Goal: Task Accomplishment & Management: Use online tool/utility

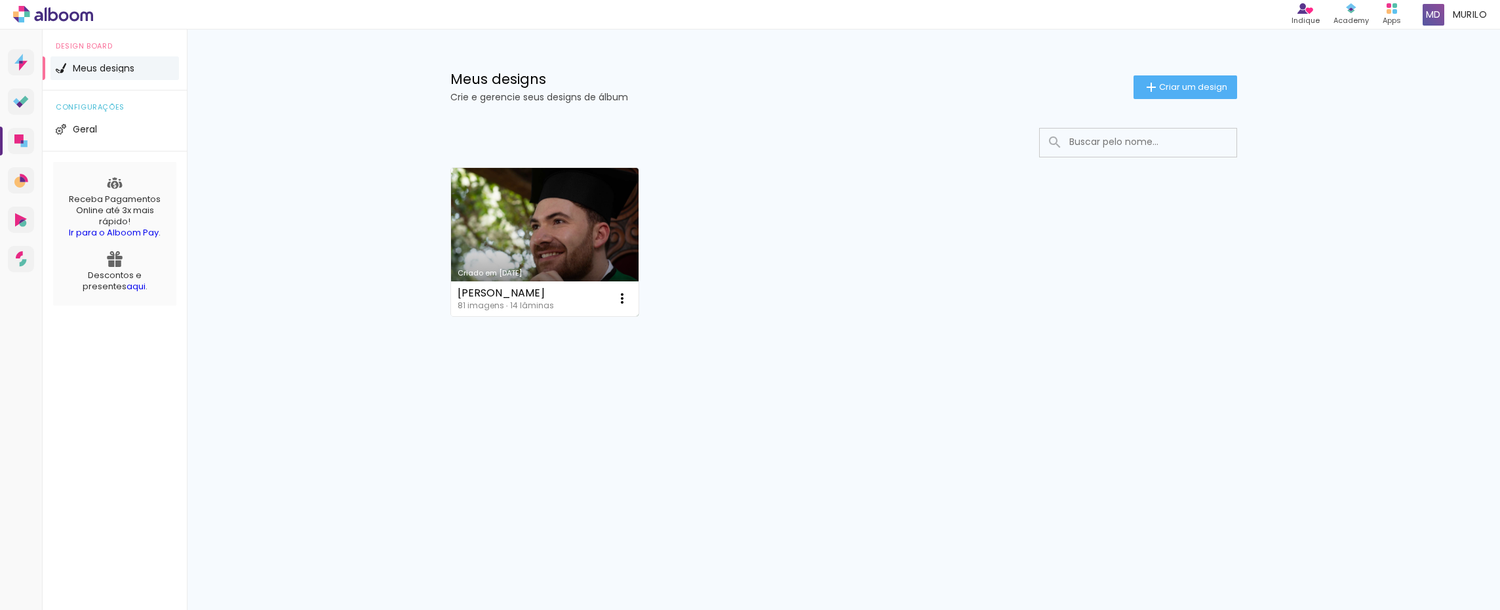
click at [562, 235] on link "Criado em [DATE]" at bounding box center [545, 242] width 188 height 148
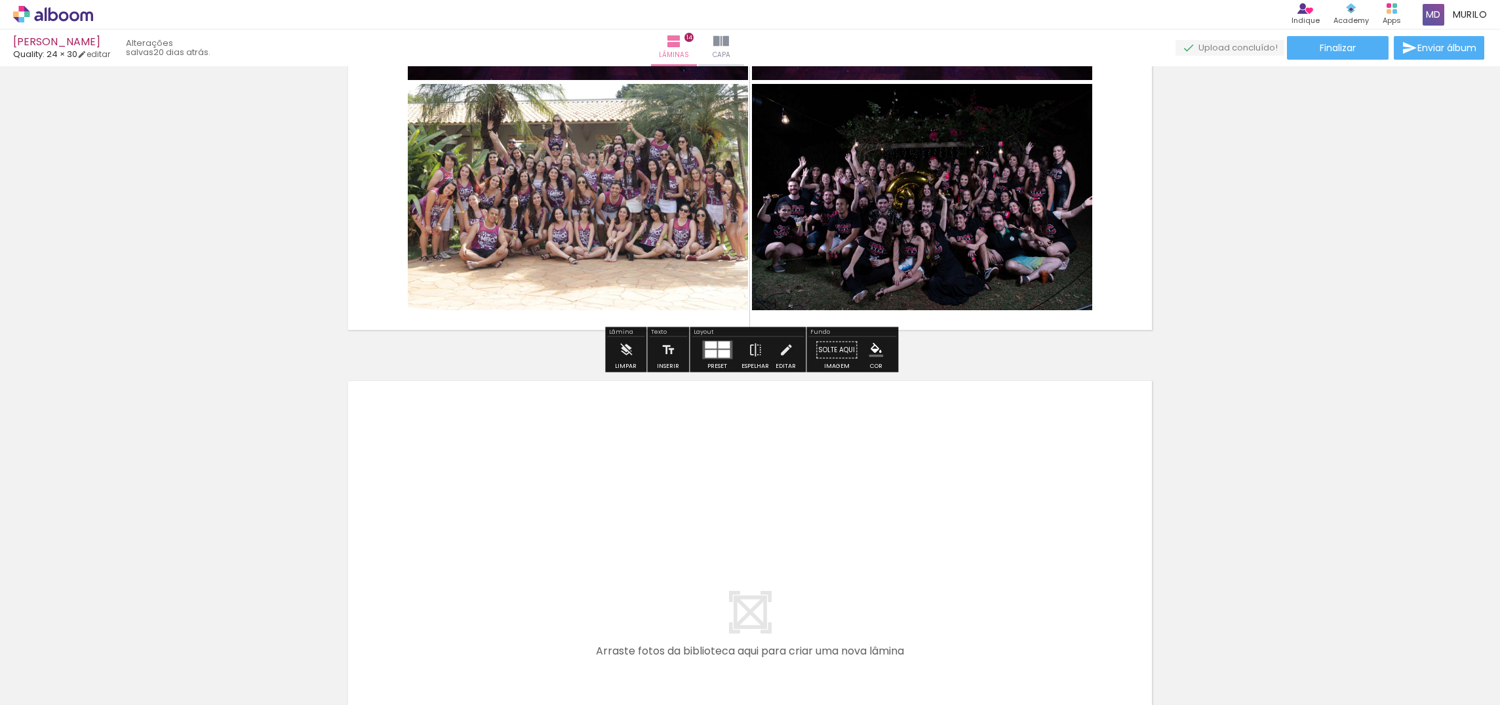
scroll to position [7381, 0]
